Goal: Information Seeking & Learning: Learn about a topic

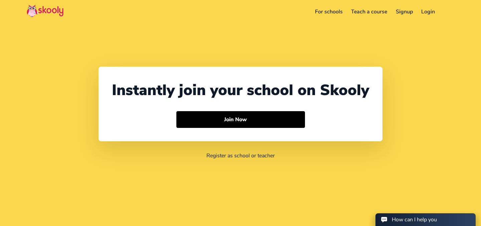
select select "65"
select select "[GEOGRAPHIC_DATA]"
select select "[GEOGRAPHIC_DATA]/[GEOGRAPHIC_DATA]"
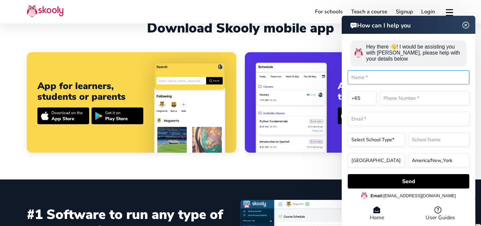
scroll to position [235, 0]
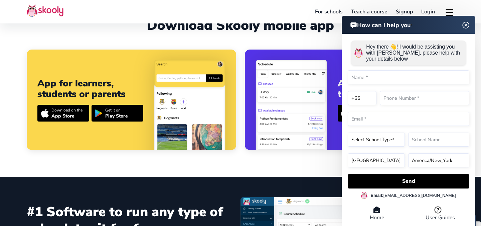
click at [465, 21] on div "How can I help you Hey there 👋! I would be assisting you with Skooly, please he…" at bounding box center [409, 122] width 134 height 212
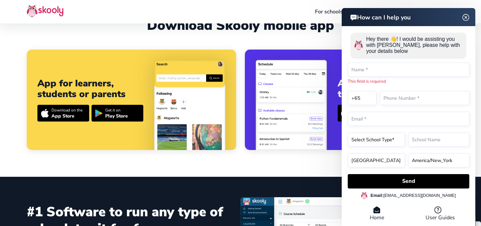
click at [467, 13] on img at bounding box center [466, 17] width 13 height 8
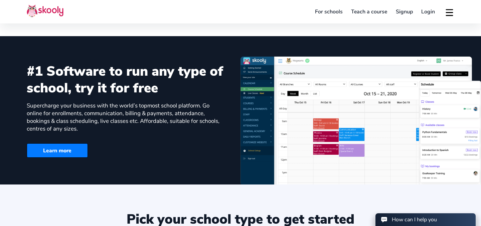
scroll to position [375, 0]
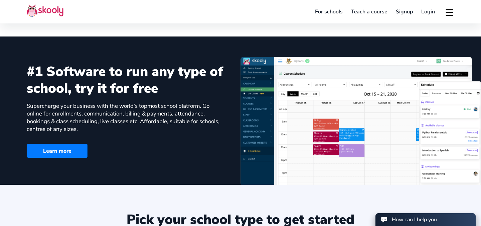
click at [293, 86] on img at bounding box center [361, 121] width 241 height 128
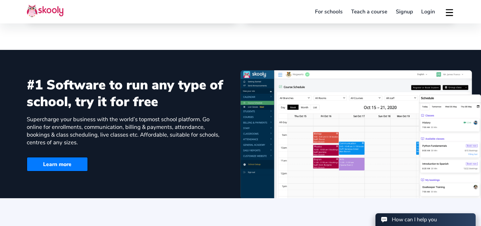
scroll to position [371, 0]
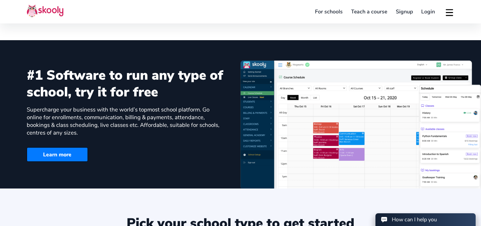
click at [64, 157] on link "Learn more" at bounding box center [57, 154] width 61 height 14
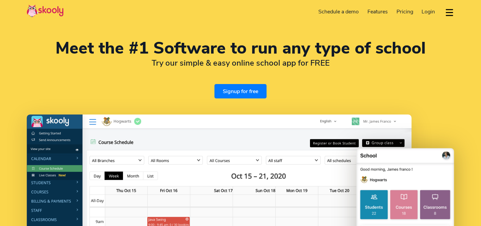
select select "en"
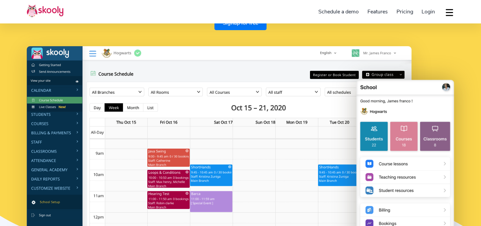
scroll to position [73, 0]
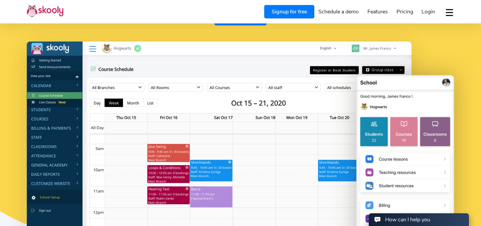
select select "65"
select select "[GEOGRAPHIC_DATA]"
select select "[GEOGRAPHIC_DATA]/[GEOGRAPHIC_DATA]"
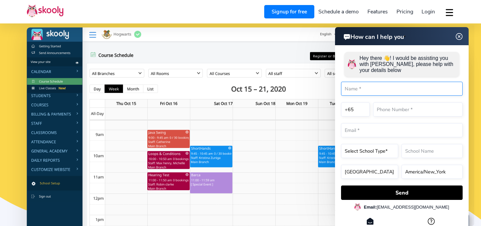
scroll to position [90, 0]
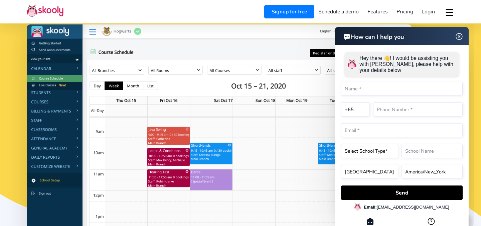
click at [460, 38] on img at bounding box center [459, 36] width 13 height 8
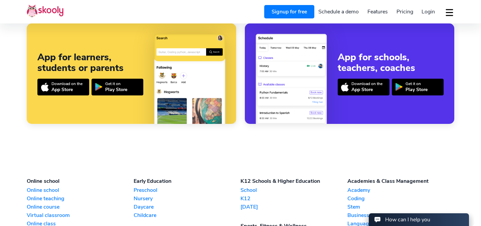
scroll to position [1409, 0]
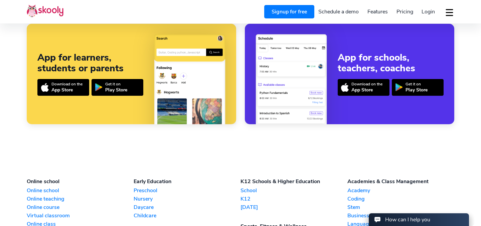
click at [366, 93] on div "App Store" at bounding box center [367, 90] width 31 height 6
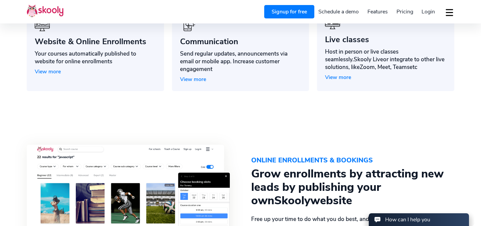
scroll to position [508, 0]
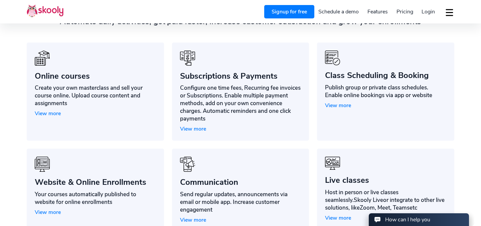
click at [405, 15] on span "Pricing" at bounding box center [405, 11] width 17 height 7
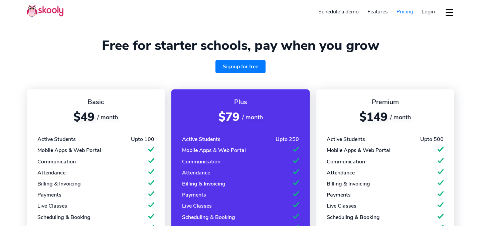
select select "en"
select select "65"
select select "[GEOGRAPHIC_DATA]"
select select "[GEOGRAPHIC_DATA]/[GEOGRAPHIC_DATA]"
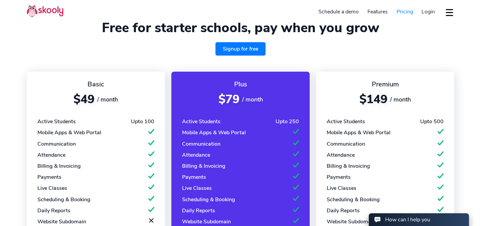
scroll to position [22, 0]
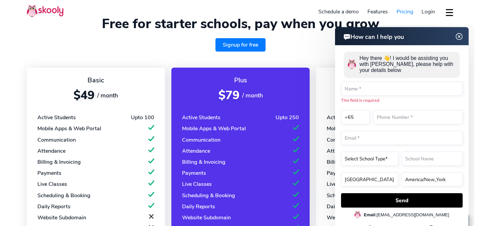
click at [460, 37] on img at bounding box center [459, 36] width 13 height 8
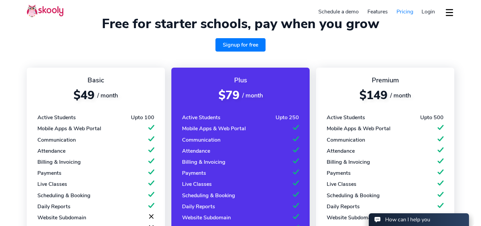
click at [71, 36] on div "Free for starter schools, pay when you grow Signup for free" at bounding box center [241, 34] width 428 height 36
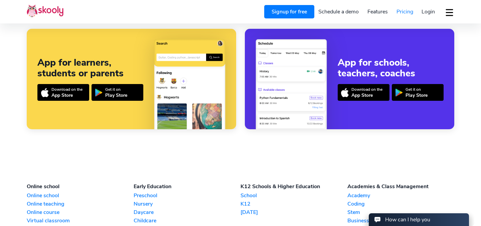
scroll to position [796, 0]
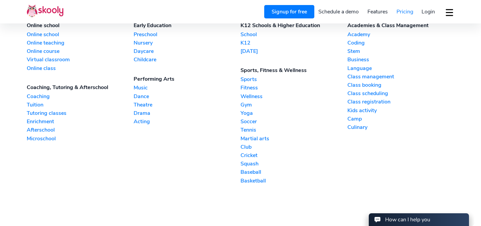
click at [141, 91] on link "Music" at bounding box center [187, 87] width 107 height 7
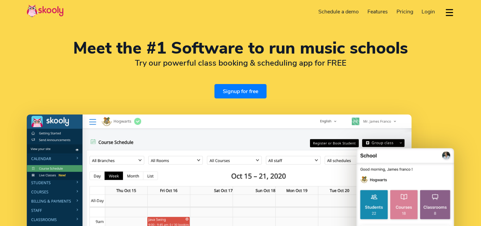
select select "en"
select select "65"
select select "[GEOGRAPHIC_DATA]"
select select "[GEOGRAPHIC_DATA]/[GEOGRAPHIC_DATA]"
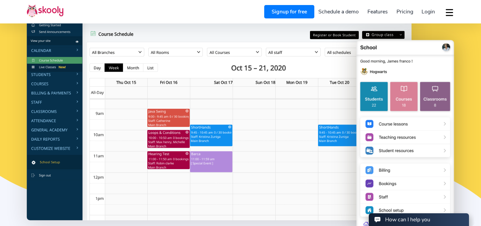
scroll to position [90, 0]
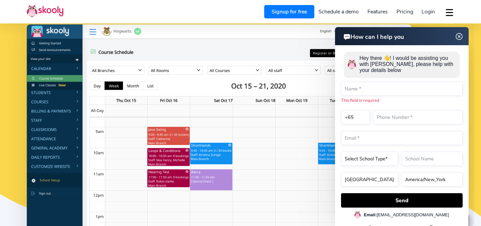
click at [459, 36] on img at bounding box center [459, 36] width 13 height 8
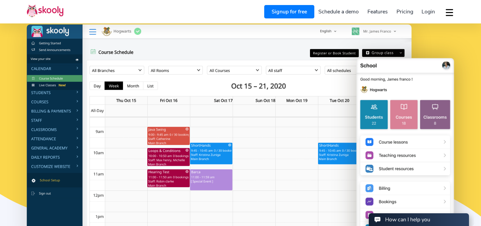
click at [412, 218] on div "How can I help you" at bounding box center [407, 219] width 45 height 7
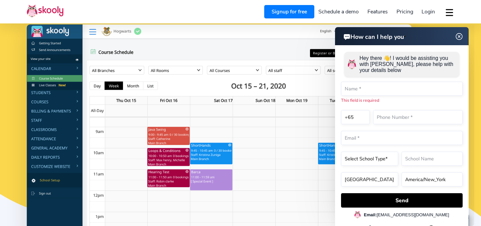
click at [460, 35] on img at bounding box center [459, 36] width 13 height 8
